Goal: Unclear

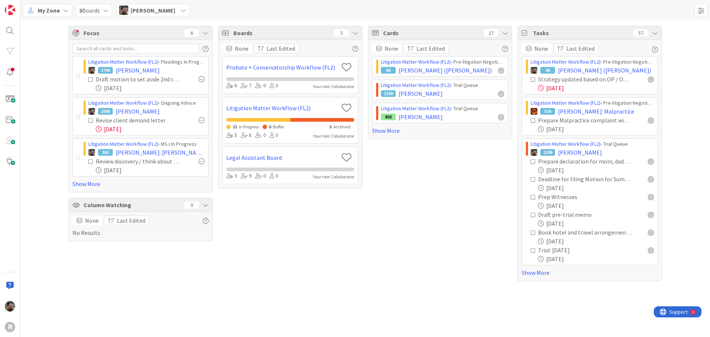
click at [533, 79] on icon at bounding box center [532, 79] width 5 height 5
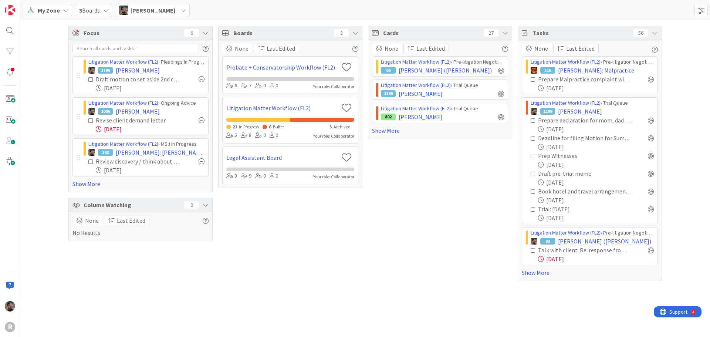
click at [534, 251] on icon at bounding box center [532, 250] width 5 height 5
click at [534, 269] on icon at bounding box center [532, 267] width 5 height 5
click at [543, 290] on link "Show More" at bounding box center [590, 290] width 136 height 9
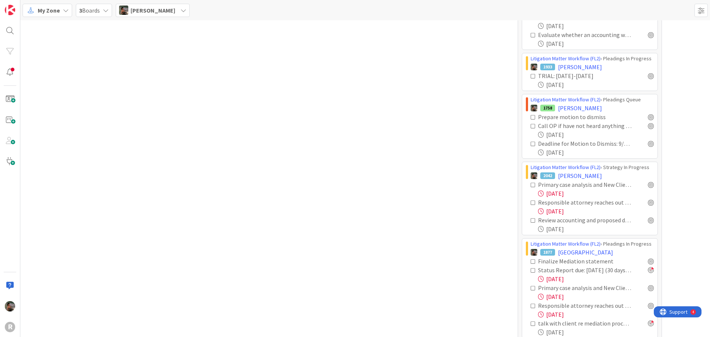
scroll to position [628, 0]
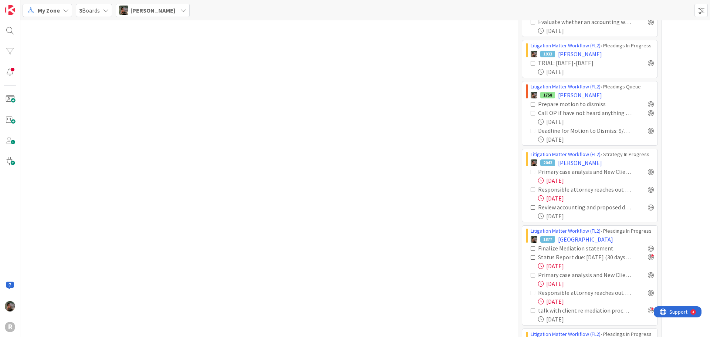
click at [531, 257] on icon at bounding box center [532, 257] width 5 height 5
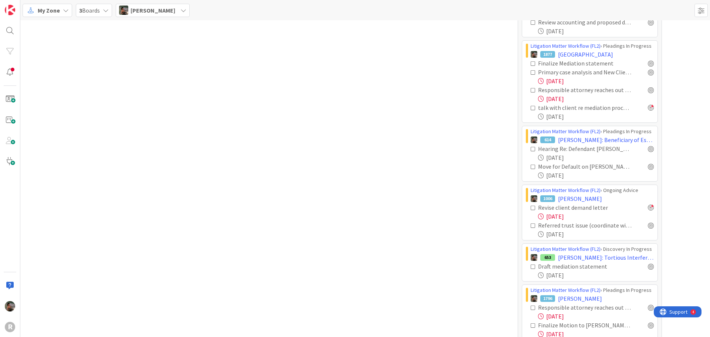
scroll to position [850, 0]
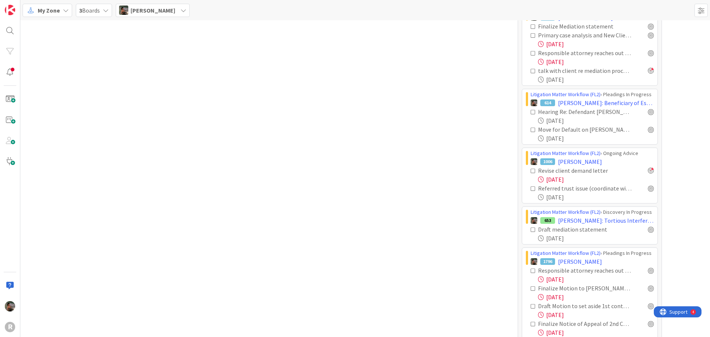
click at [539, 198] on icon at bounding box center [541, 197] width 6 height 6
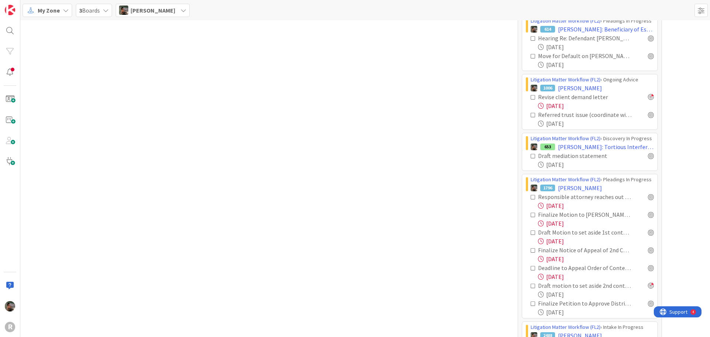
scroll to position [924, 0]
click at [650, 213] on div at bounding box center [651, 214] width 6 height 6
click at [648, 248] on div at bounding box center [651, 250] width 6 height 6
click at [649, 266] on div at bounding box center [651, 267] width 6 height 6
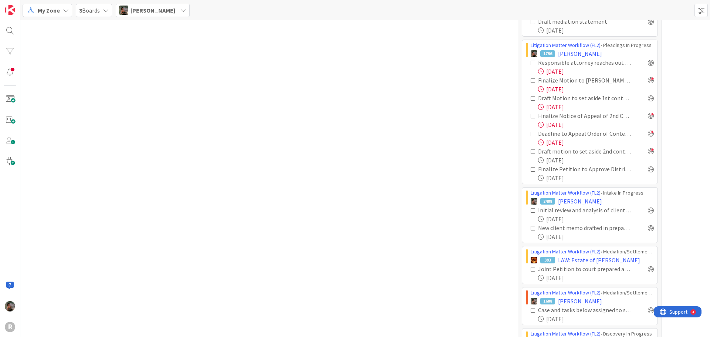
scroll to position [1072, 0]
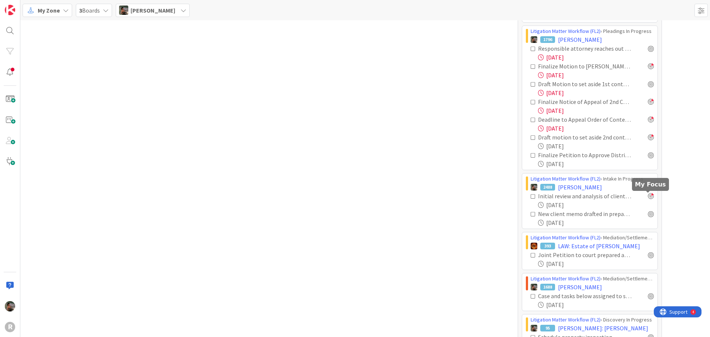
click at [648, 196] on div at bounding box center [651, 196] width 6 height 6
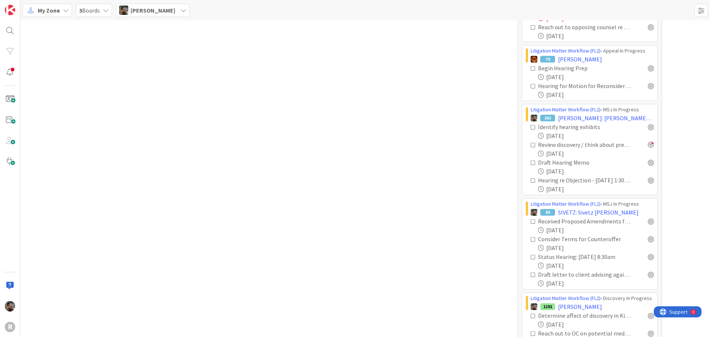
scroll to position [0, 0]
